Goal: Transaction & Acquisition: Purchase product/service

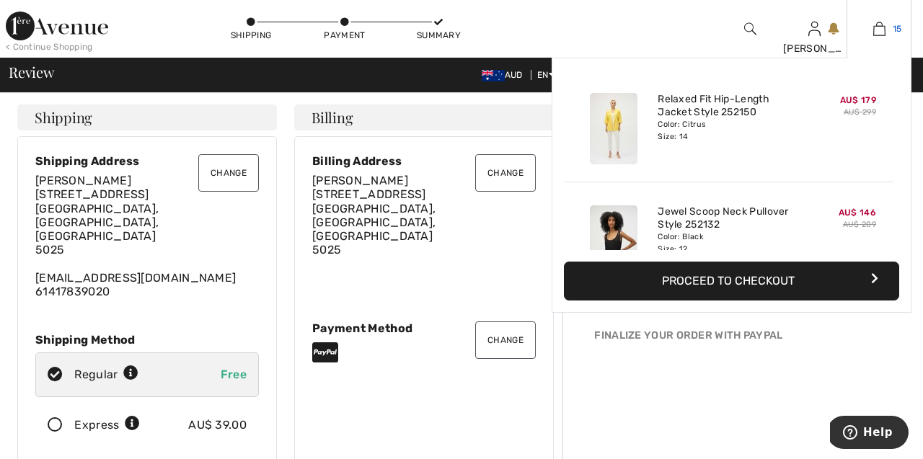
click at [875, 33] on img at bounding box center [880, 28] width 12 height 17
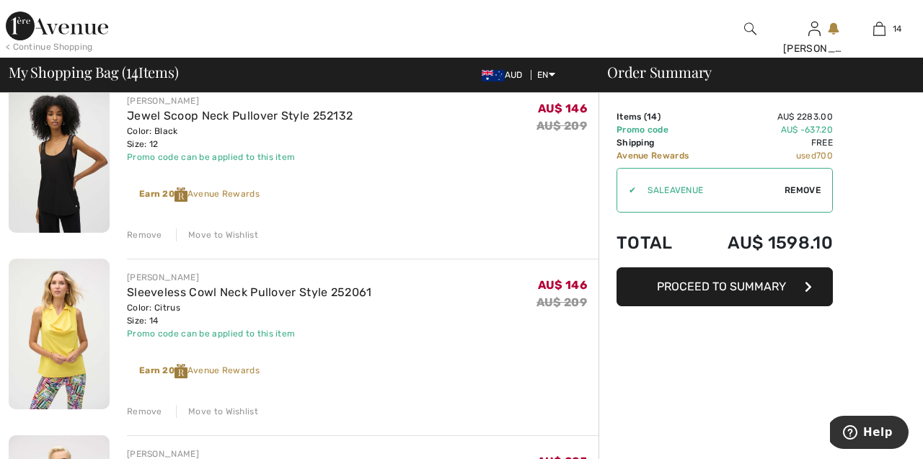
scroll to position [369, 0]
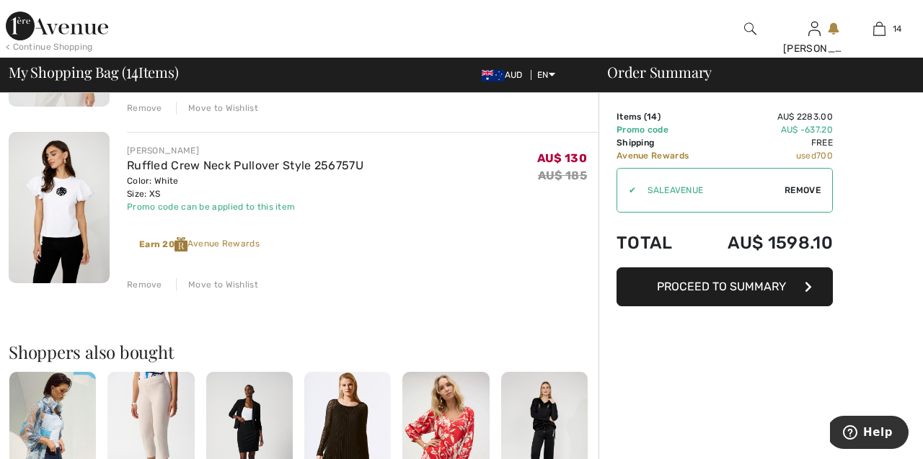
scroll to position [2393, 0]
